Goal: Find specific page/section: Find specific page/section

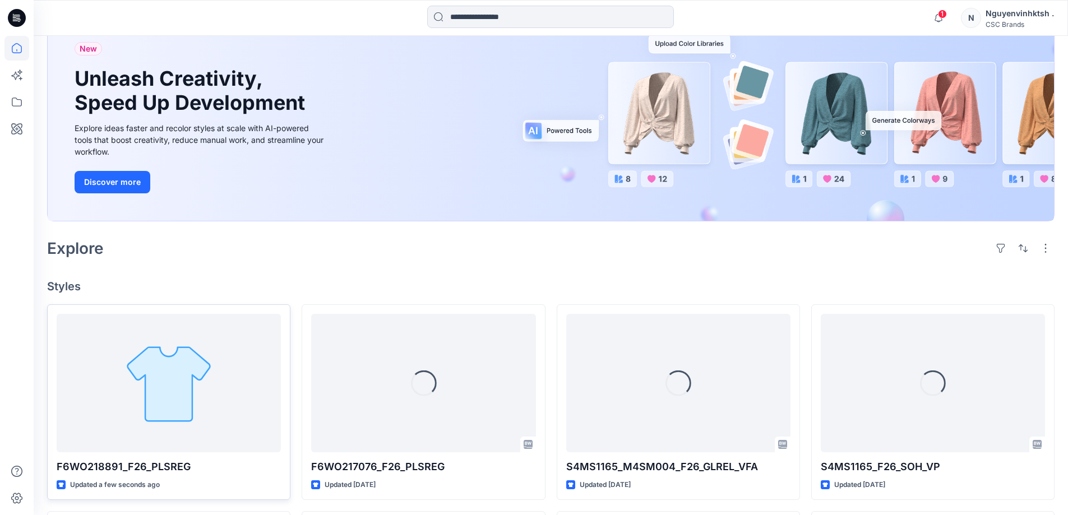
scroll to position [112, 0]
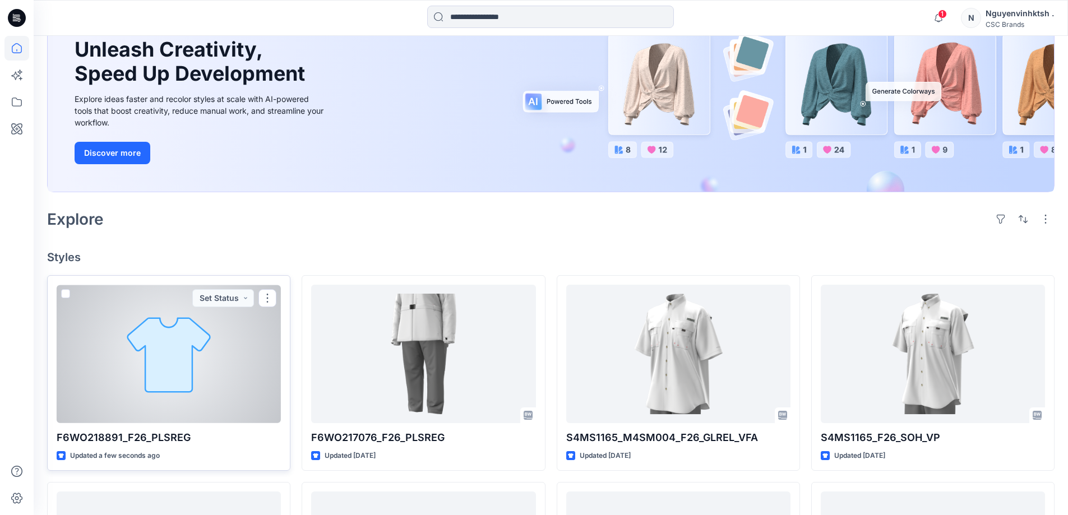
click at [178, 375] on div at bounding box center [169, 354] width 224 height 138
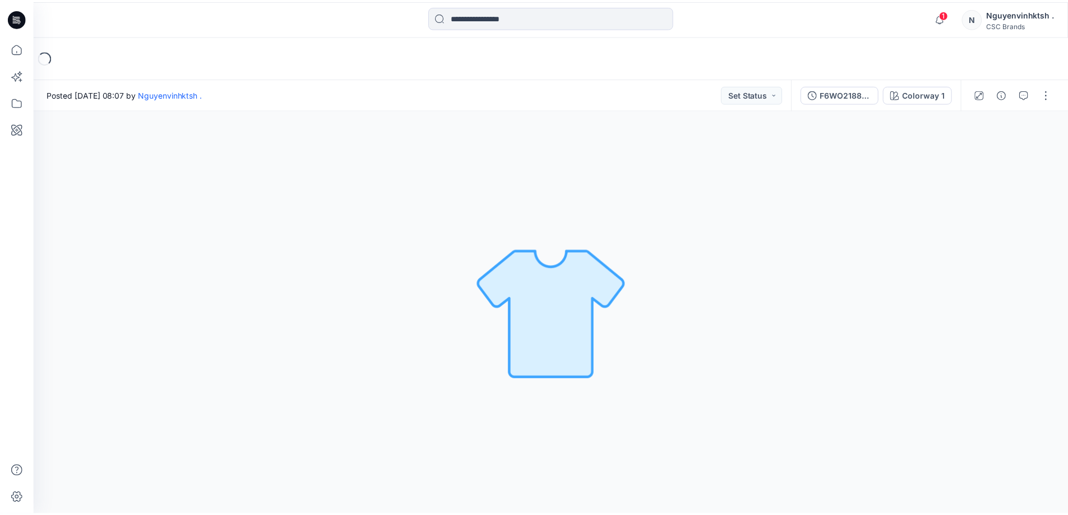
scroll to position [112, 0]
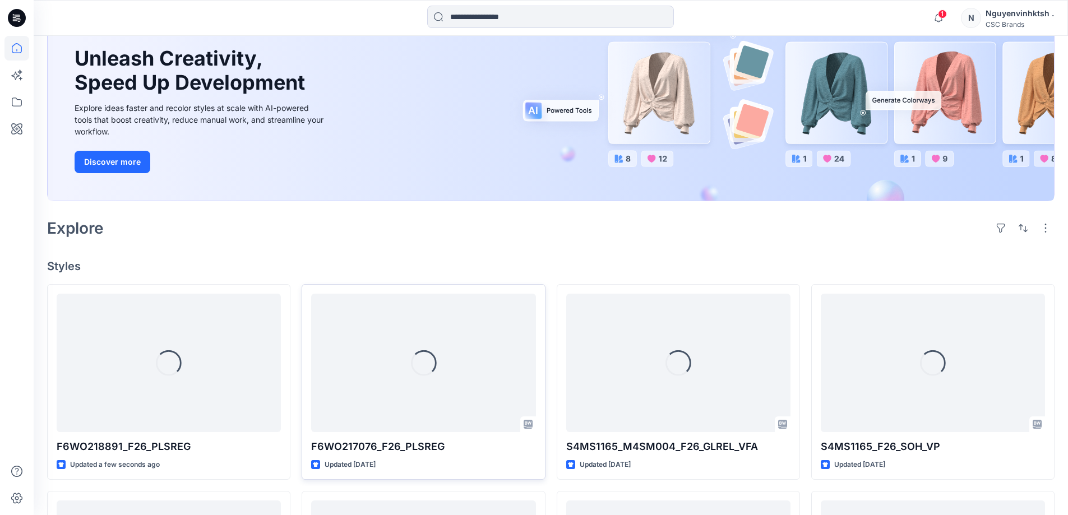
scroll to position [112, 0]
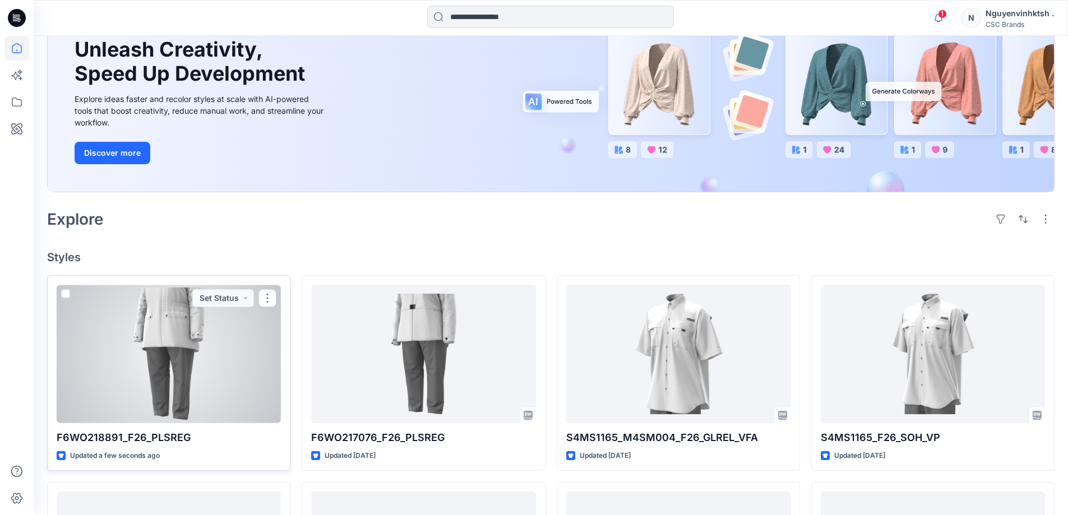
click at [193, 363] on div at bounding box center [169, 354] width 224 height 138
